Goal: Obtain resource: Download file/media

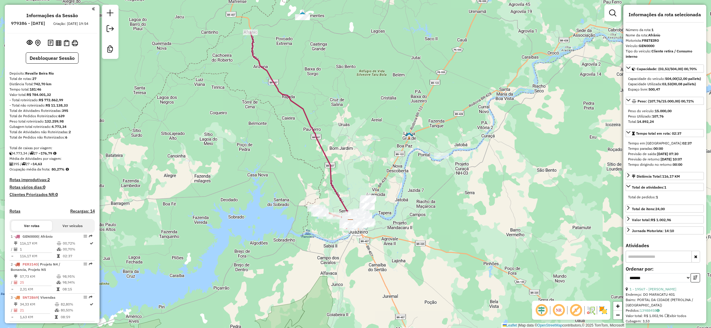
scroll to position [1156, 0]
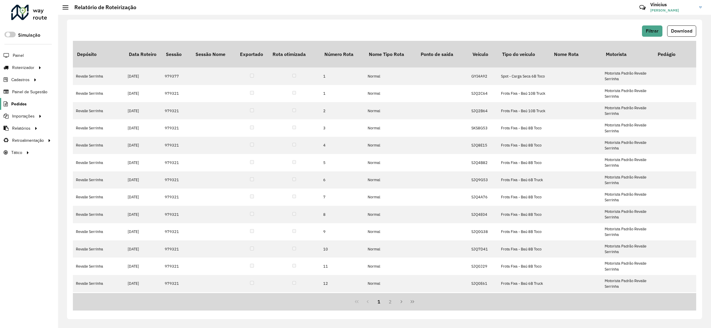
click at [22, 104] on span "Pedidos" at bounding box center [18, 104] width 15 height 6
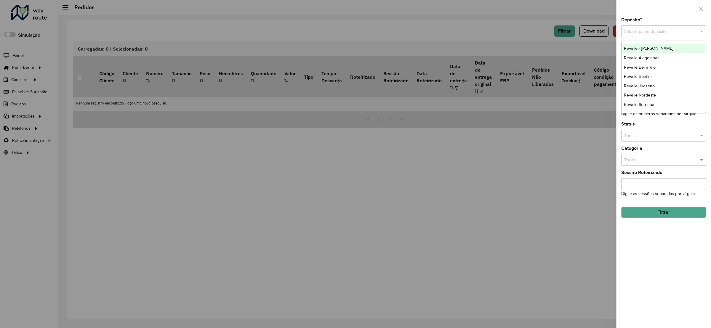
click at [658, 35] on input "text" at bounding box center [657, 31] width 67 height 7
click at [654, 46] on span "Revalle - [PERSON_NAME]" at bounding box center [648, 48] width 49 height 5
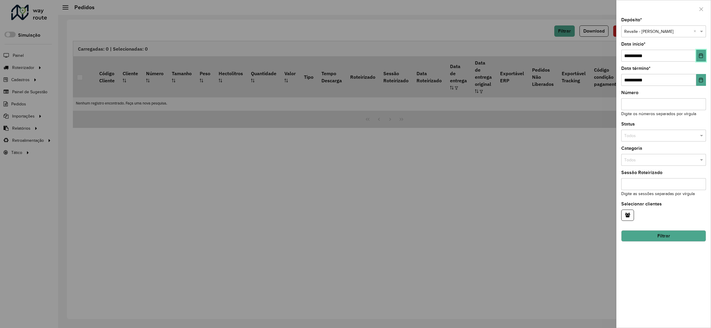
click at [704, 55] on button "Choose Date" at bounding box center [701, 56] width 10 height 12
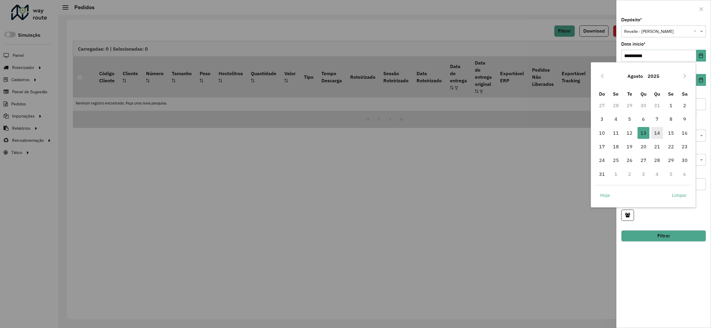
click at [659, 130] on span "14" at bounding box center [657, 133] width 12 height 12
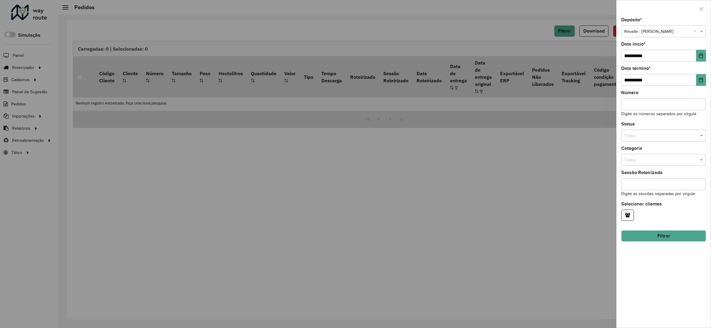
click at [660, 235] on button "Filtrar" at bounding box center [663, 235] width 85 height 11
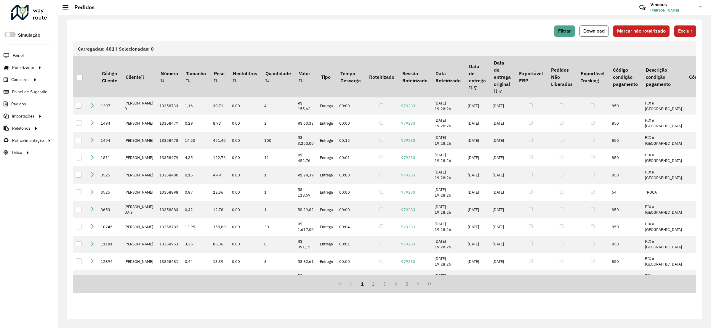
click at [588, 25] on button "Download" at bounding box center [593, 30] width 29 height 11
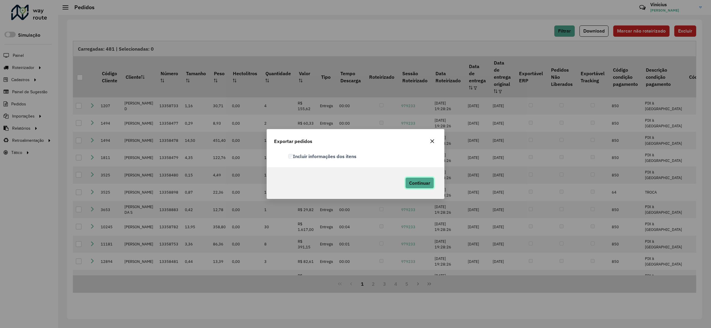
click at [420, 176] on div "Continuar" at bounding box center [418, 182] width 37 height 17
click at [420, 179] on button "Continuar" at bounding box center [419, 182] width 29 height 11
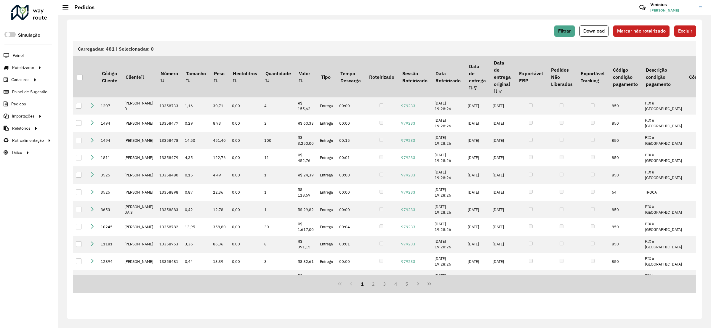
click at [518, 28] on div "Filtrar Download Marcar não roteirizado Excluir" at bounding box center [384, 30] width 623 height 11
click at [564, 31] on span "Filtrar" at bounding box center [564, 30] width 13 height 5
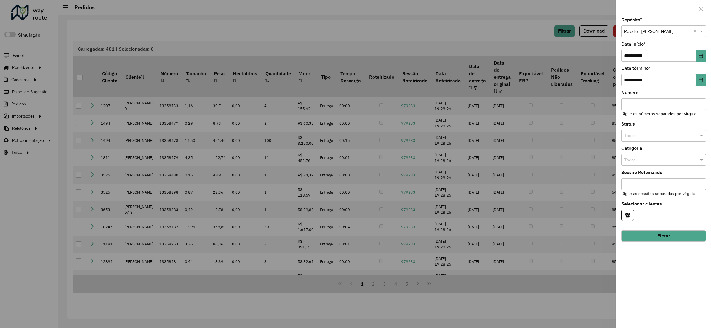
click at [645, 34] on input "text" at bounding box center [657, 31] width 67 height 7
click at [655, 57] on span "Revalle Beira Rio" at bounding box center [640, 57] width 32 height 5
click at [658, 235] on button "Filtrar" at bounding box center [663, 235] width 85 height 11
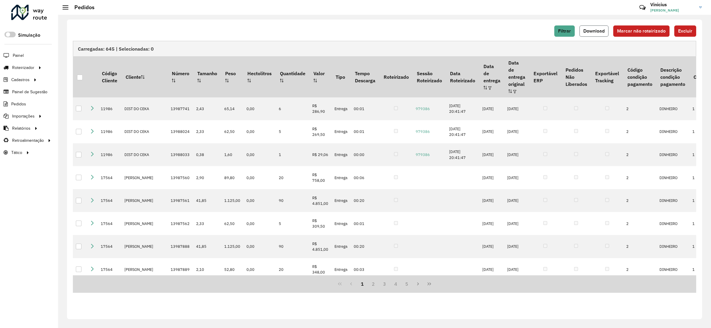
click at [592, 27] on button "Download" at bounding box center [593, 30] width 29 height 11
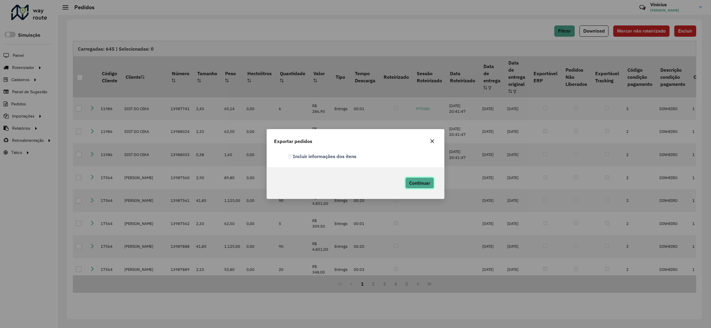
click at [415, 181] on span "Continuar" at bounding box center [419, 183] width 21 height 6
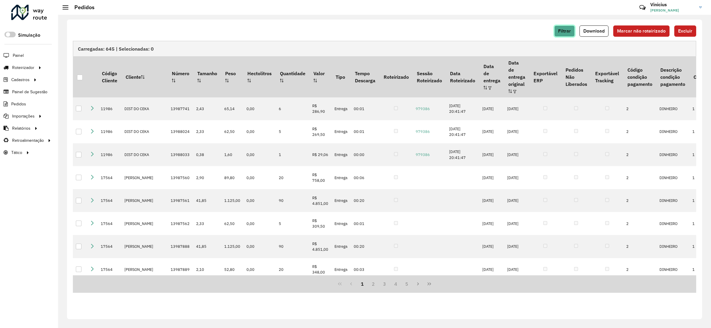
click at [559, 31] on span "Filtrar" at bounding box center [564, 30] width 13 height 5
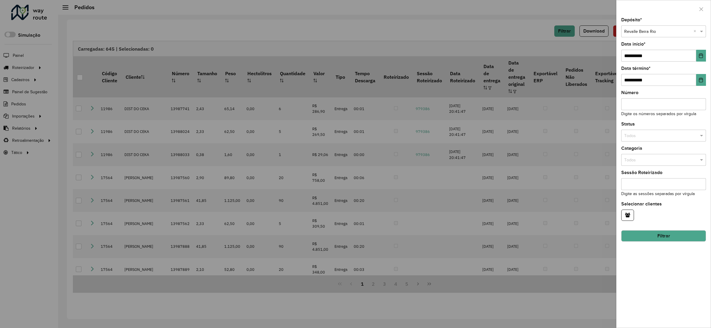
click at [647, 34] on input "text" at bounding box center [657, 31] width 67 height 7
click at [651, 85] on span "Revalle Nordeste" at bounding box center [640, 86] width 32 height 5
click at [654, 239] on button "Filtrar" at bounding box center [663, 235] width 85 height 11
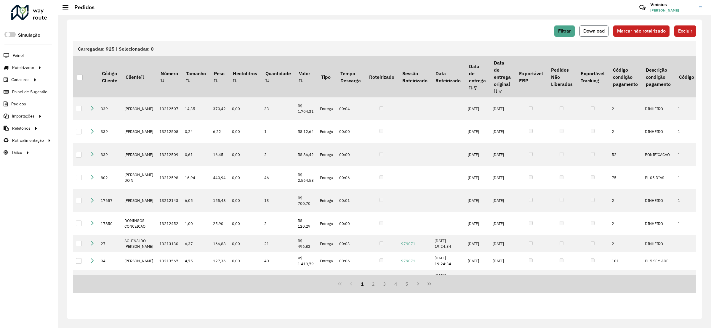
click at [596, 30] on span "Download" at bounding box center [593, 30] width 21 height 5
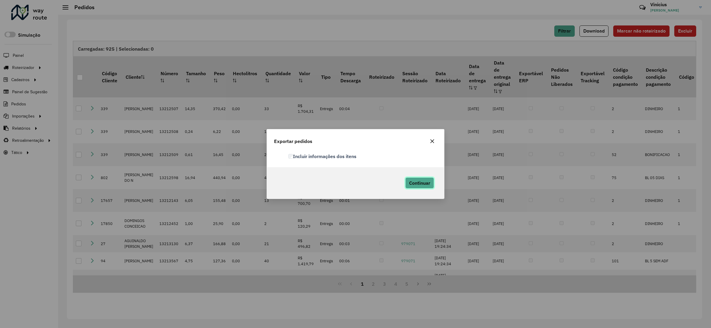
click at [413, 183] on span "Continuar" at bounding box center [419, 183] width 21 height 6
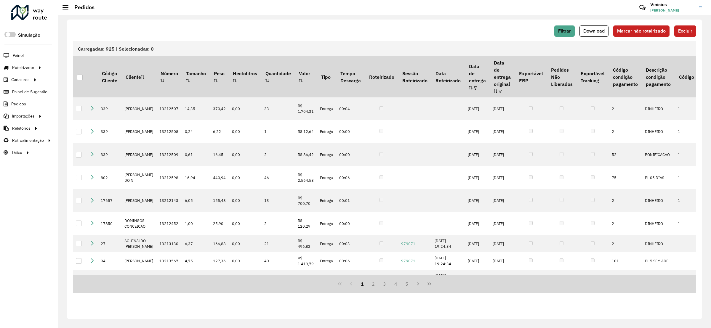
drag, startPoint x: 474, startPoint y: 23, endPoint x: 533, endPoint y: 25, distance: 58.7
click at [474, 23] on div "Filtrar Download Marcar não roteirizado Excluir Carregadas: 925 | Selecionadas:…" at bounding box center [384, 170] width 635 height 300
click at [558, 31] on span "Filtrar" at bounding box center [564, 30] width 13 height 5
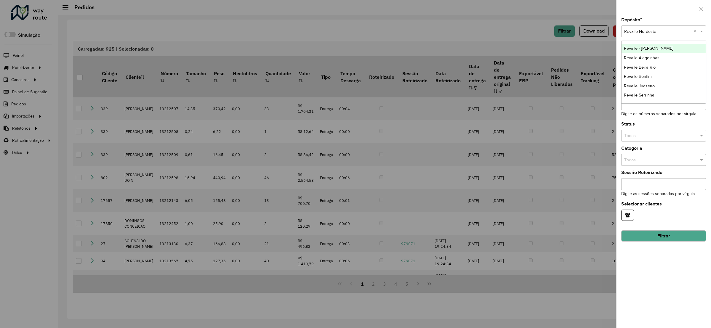
click at [627, 28] on div "Selecione um depósito × Revalle Nordeste ×" at bounding box center [663, 31] width 85 height 12
click at [644, 99] on div "Revalle Serrinha" at bounding box center [663, 95] width 84 height 9
click at [650, 232] on button "Filtrar" at bounding box center [663, 235] width 85 height 11
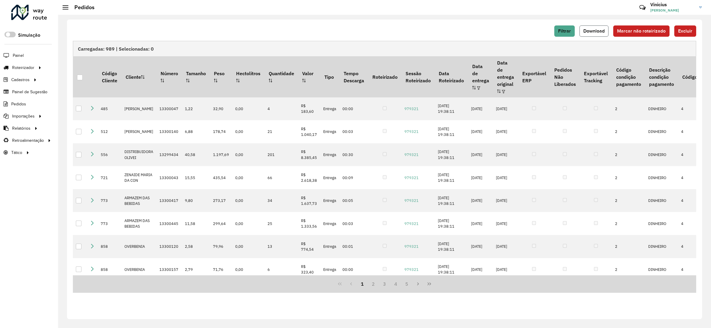
click at [593, 28] on button "Download" at bounding box center [593, 30] width 29 height 11
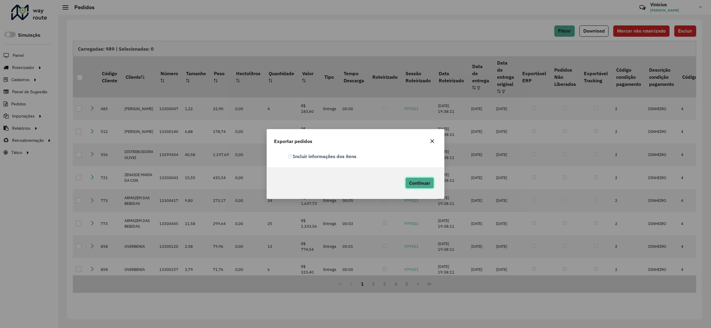
click at [421, 180] on span "Continuar" at bounding box center [419, 183] width 21 height 6
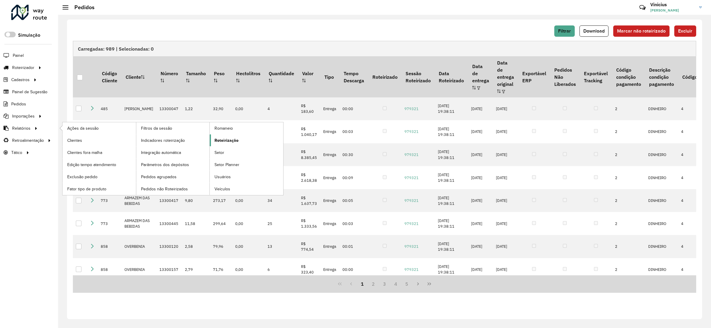
click at [235, 139] on span "Roteirização" at bounding box center [226, 140] width 24 height 6
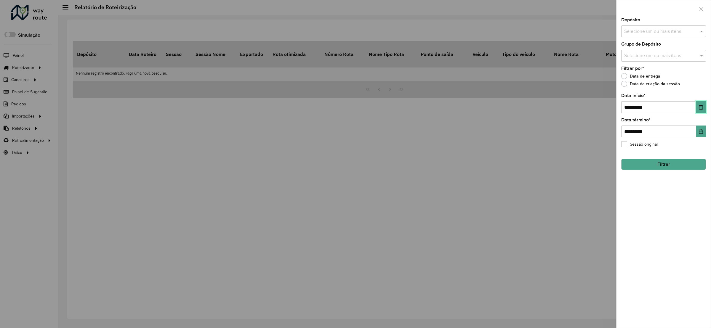
click at [704, 112] on button "Choose Date" at bounding box center [701, 107] width 10 height 12
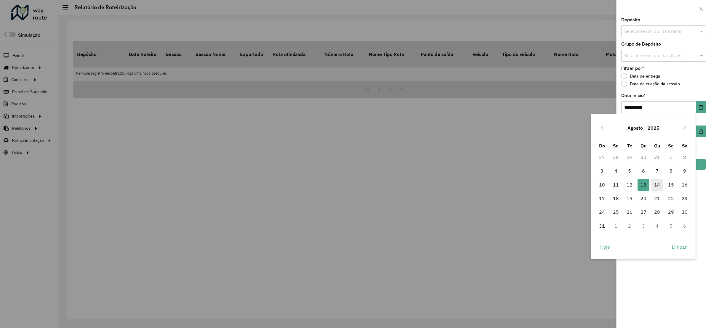
drag, startPoint x: 658, startPoint y: 188, endPoint x: 653, endPoint y: 183, distance: 6.9
click at [658, 188] on span "14" at bounding box center [657, 185] width 12 height 12
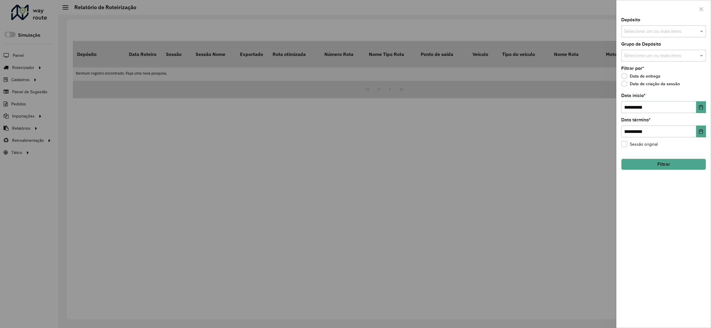
click at [652, 36] on div "Selecione um ou mais itens" at bounding box center [663, 31] width 85 height 12
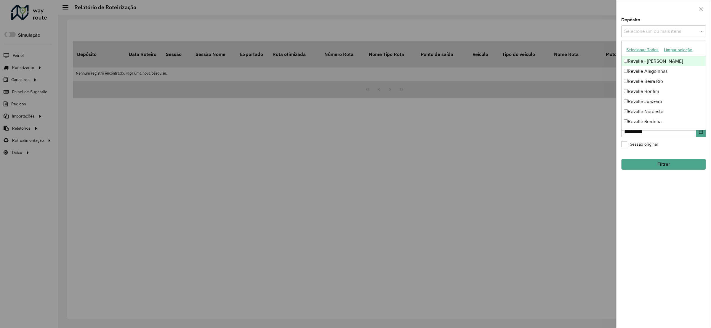
click at [649, 64] on div "Revalle - [PERSON_NAME]" at bounding box center [663, 61] width 84 height 10
click at [658, 167] on button "Filtrar" at bounding box center [663, 164] width 85 height 11
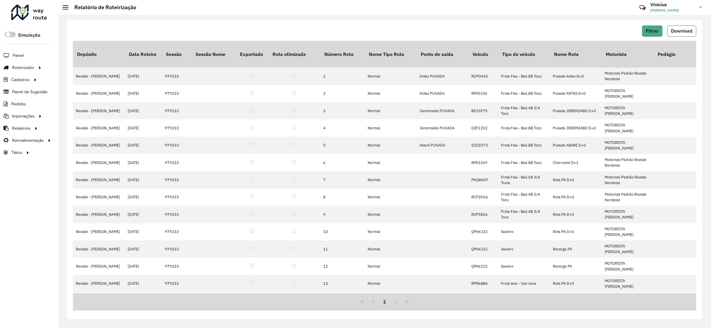
click at [673, 33] on span "Download" at bounding box center [681, 30] width 21 height 5
click at [645, 36] on button "Filtrar" at bounding box center [652, 30] width 20 height 11
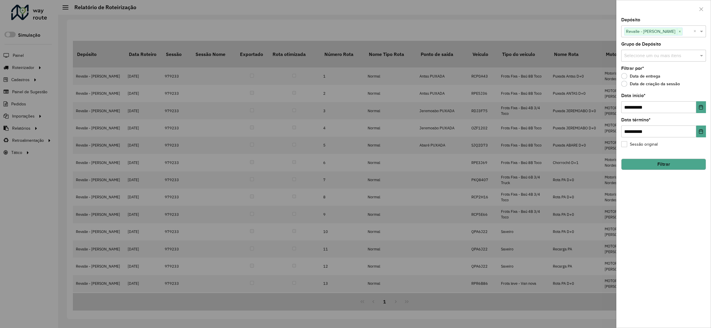
click at [669, 35] on span "Revalle - [PERSON_NAME]" at bounding box center [650, 31] width 52 height 7
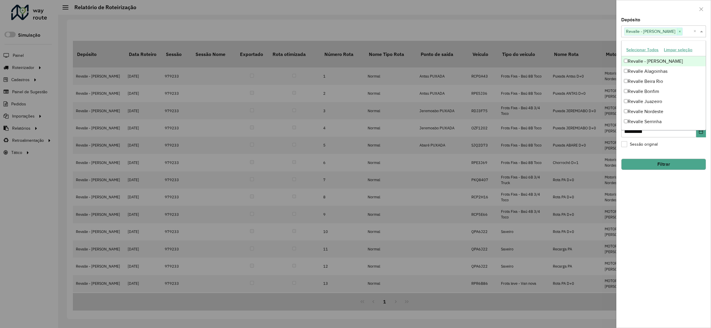
click at [677, 32] on span "×" at bounding box center [679, 31] width 5 height 7
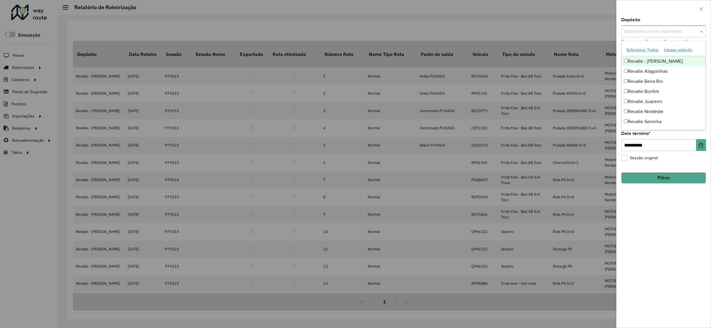
click at [670, 32] on input "text" at bounding box center [660, 31] width 76 height 7
click at [629, 83] on div "Revalle Beira Rio" at bounding box center [663, 81] width 84 height 10
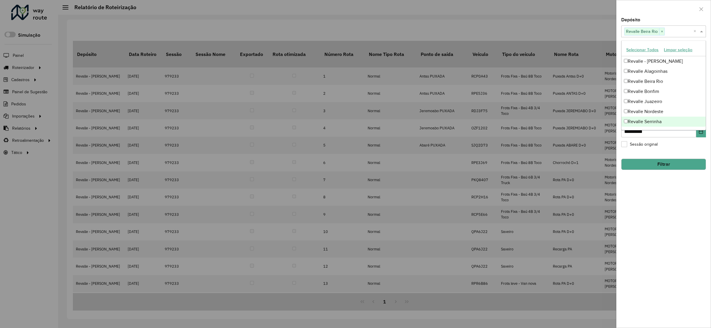
click at [650, 163] on button "Filtrar" at bounding box center [663, 164] width 85 height 11
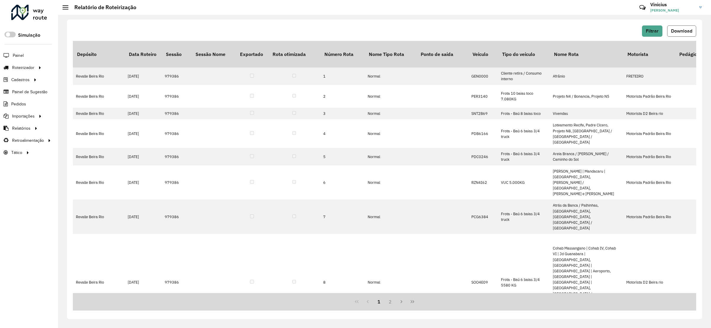
click at [679, 29] on span "Download" at bounding box center [681, 30] width 21 height 5
click at [655, 28] on span "Filtrar" at bounding box center [652, 30] width 13 height 5
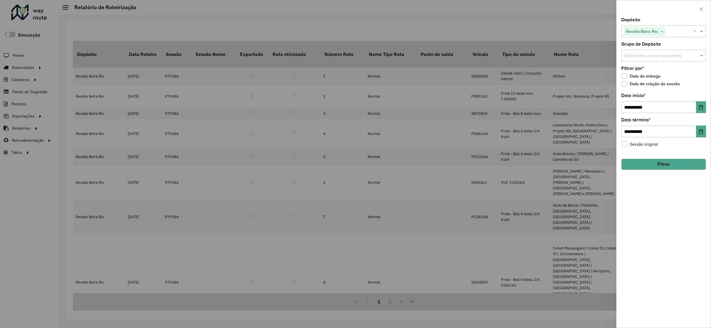
click at [658, 35] on span "Revalle Beira Rio" at bounding box center [641, 31] width 35 height 7
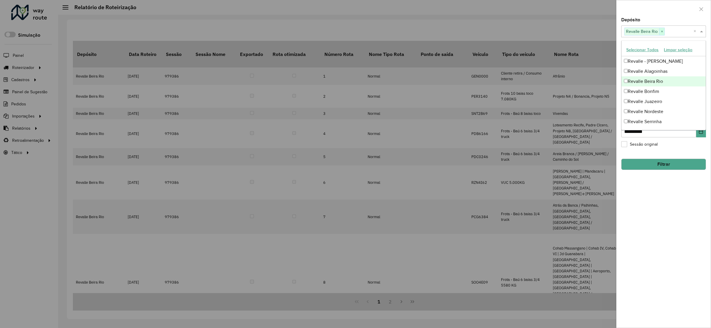
click at [662, 34] on span "×" at bounding box center [661, 31] width 5 height 7
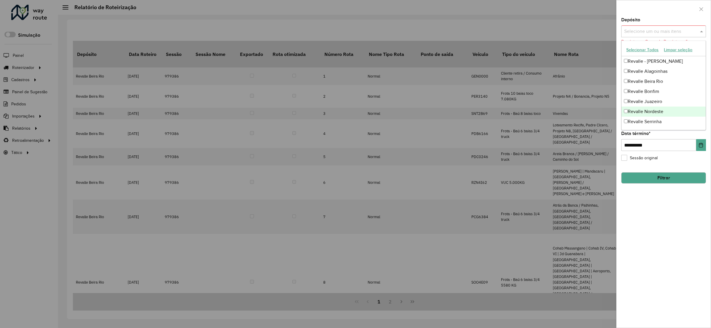
click at [658, 111] on div "Revalle Nordeste" at bounding box center [663, 112] width 84 height 10
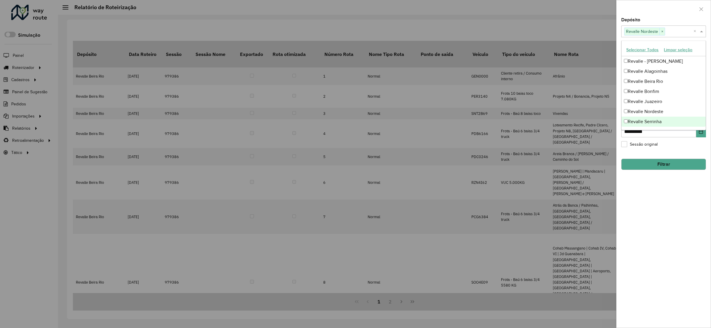
click at [674, 165] on button "Filtrar" at bounding box center [663, 164] width 85 height 11
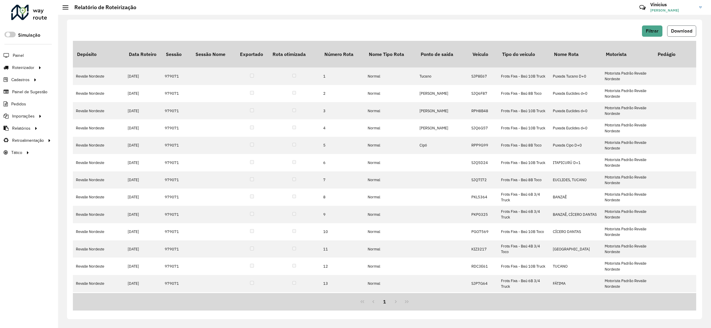
click at [680, 31] on span "Download" at bounding box center [681, 30] width 21 height 5
click at [470, 31] on div "Filtrar Download" at bounding box center [384, 30] width 623 height 11
click at [646, 29] on span "Filtrar" at bounding box center [652, 30] width 13 height 5
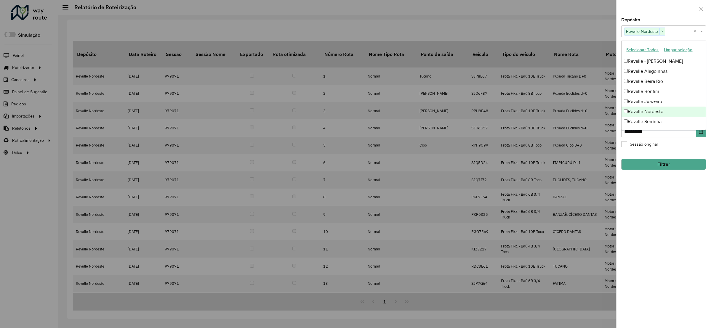
click at [699, 31] on span at bounding box center [701, 31] width 7 height 7
drag, startPoint x: 638, startPoint y: 125, endPoint x: 634, endPoint y: 125, distance: 3.6
click at [637, 125] on div "Revalle Serrinha" at bounding box center [663, 122] width 84 height 10
click at [647, 163] on button "Filtrar" at bounding box center [663, 164] width 85 height 11
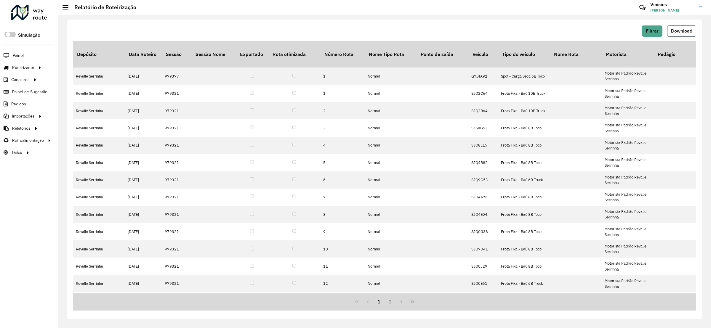
click at [677, 31] on span "Download" at bounding box center [681, 30] width 21 height 5
